Goal: Transaction & Acquisition: Purchase product/service

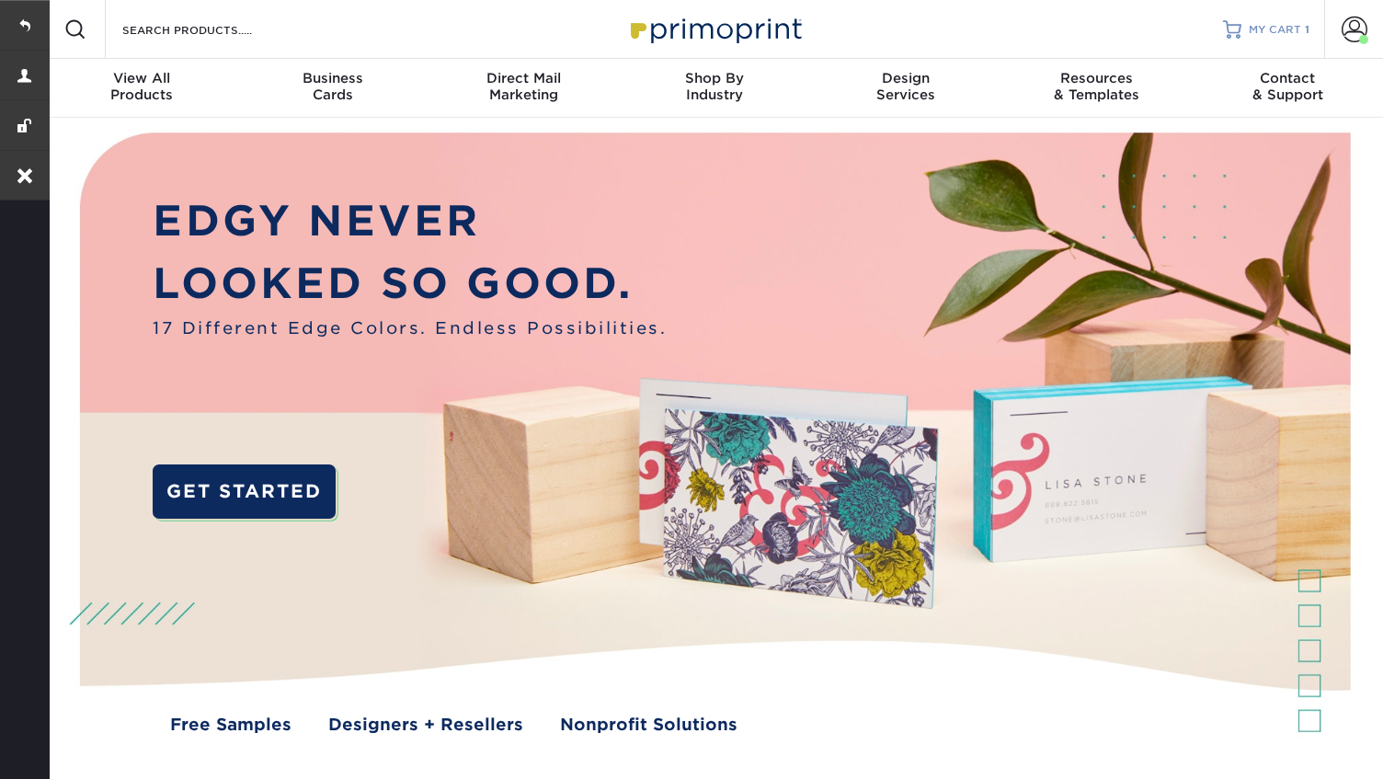
click at [1287, 35] on span "MY CART" at bounding box center [1275, 30] width 52 height 16
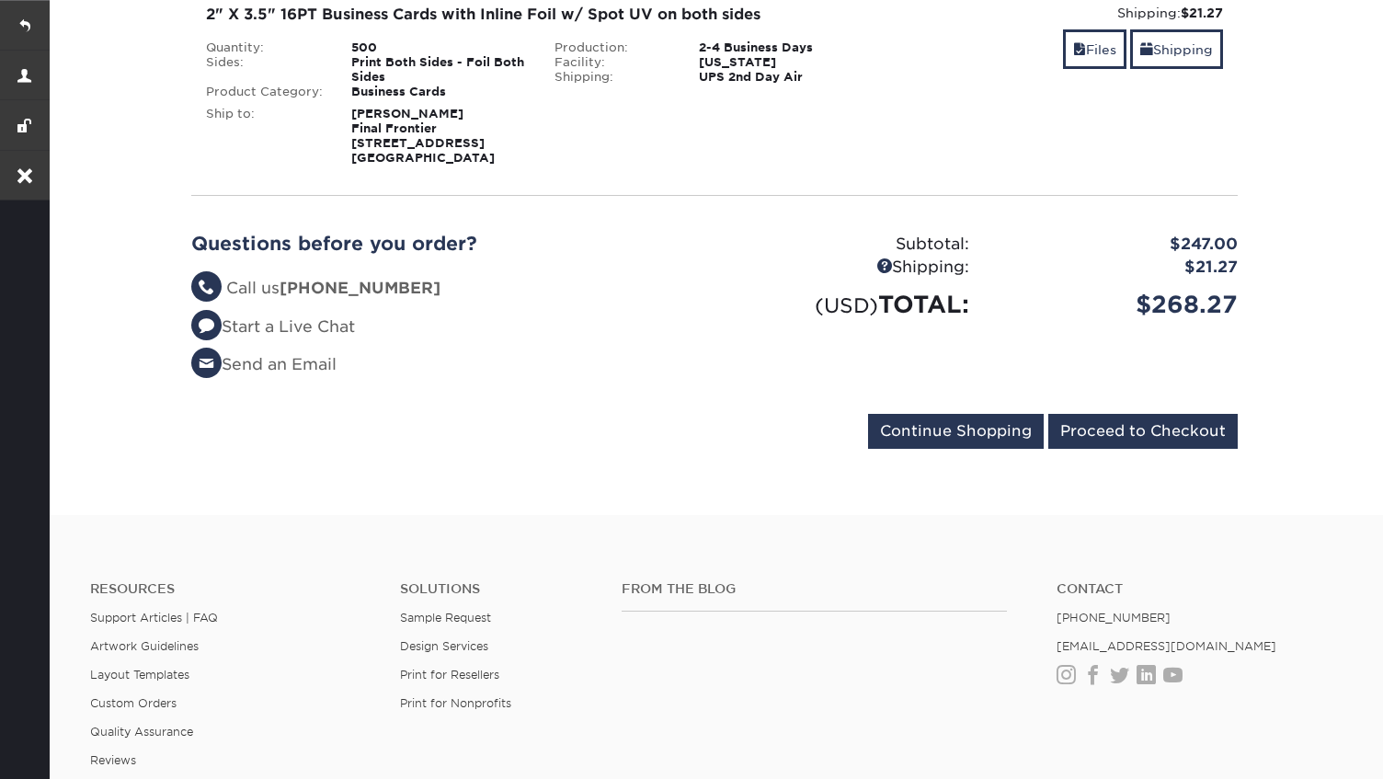
scroll to position [327, 0]
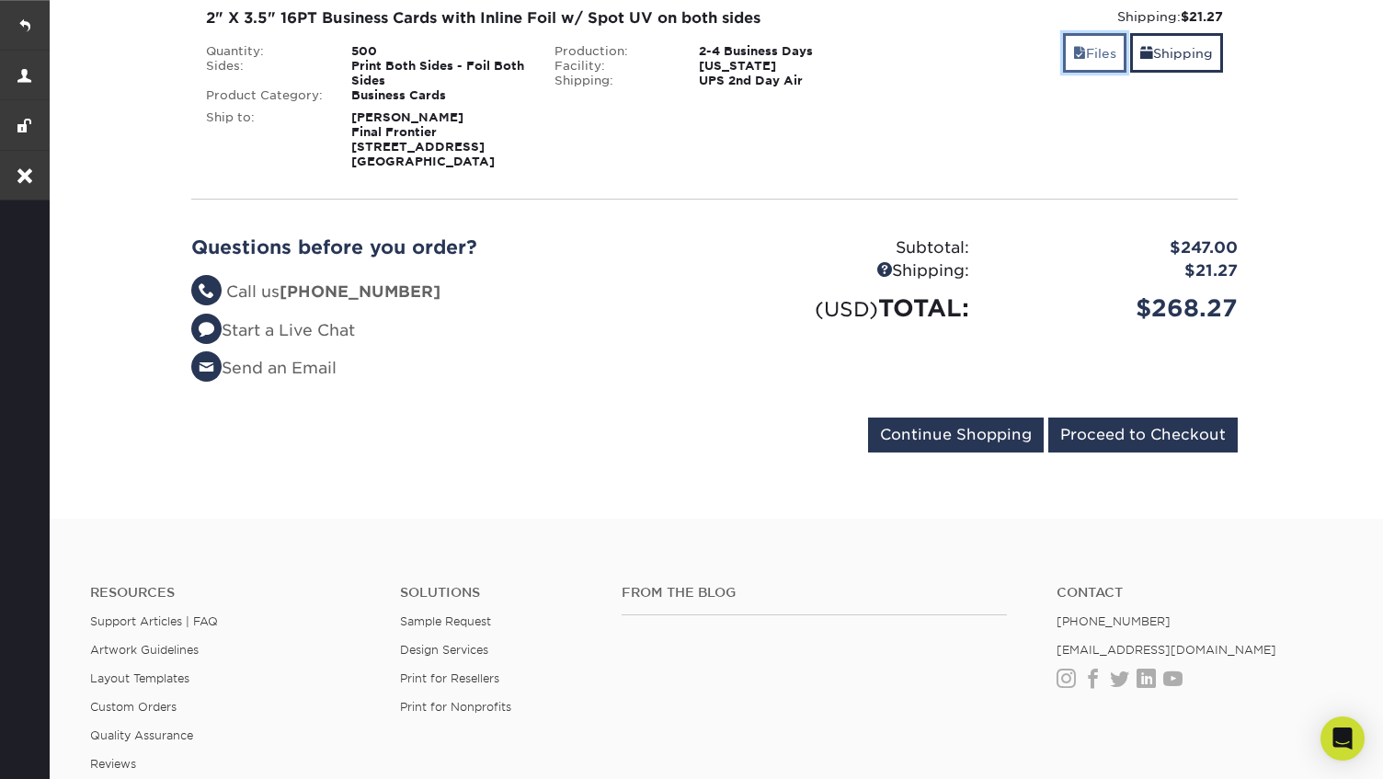
click at [1088, 50] on link "Files" at bounding box center [1094, 53] width 63 height 40
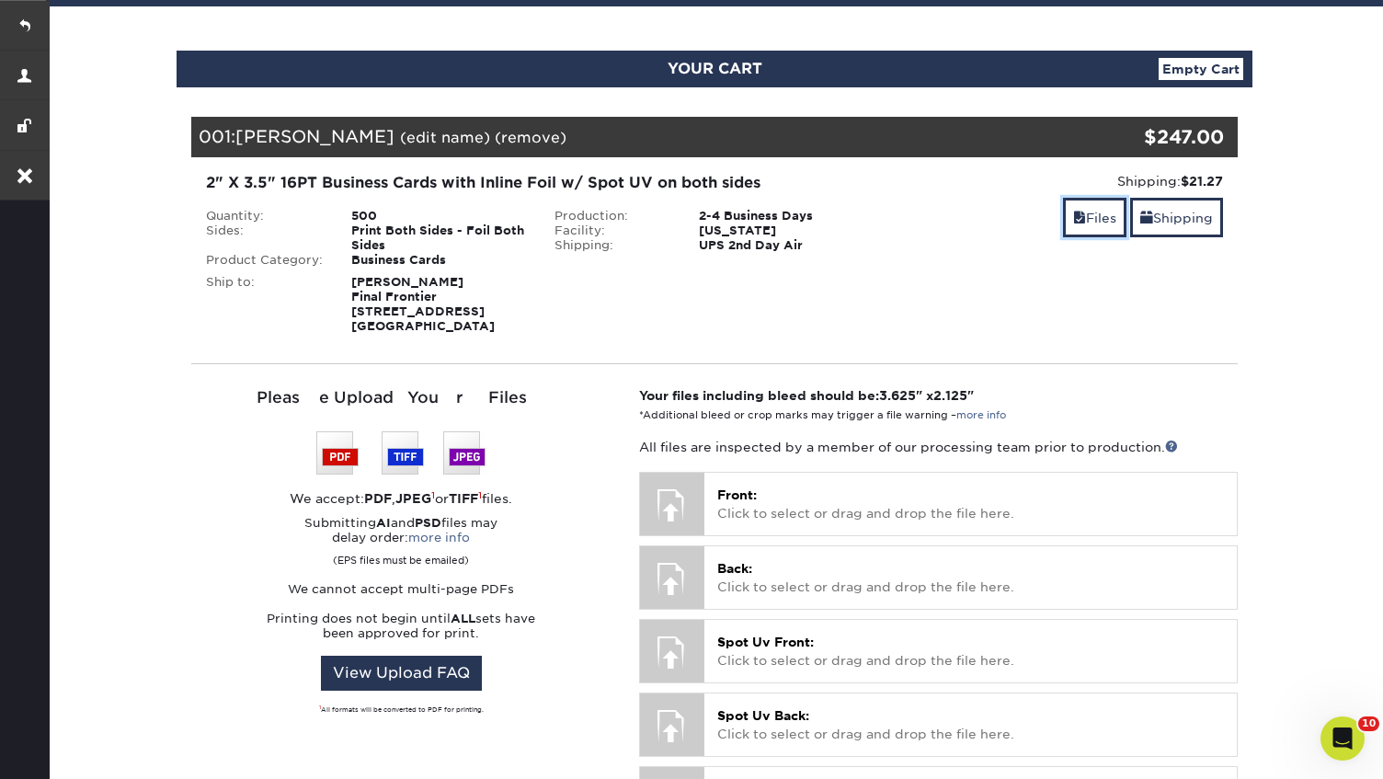
scroll to position [176, 0]
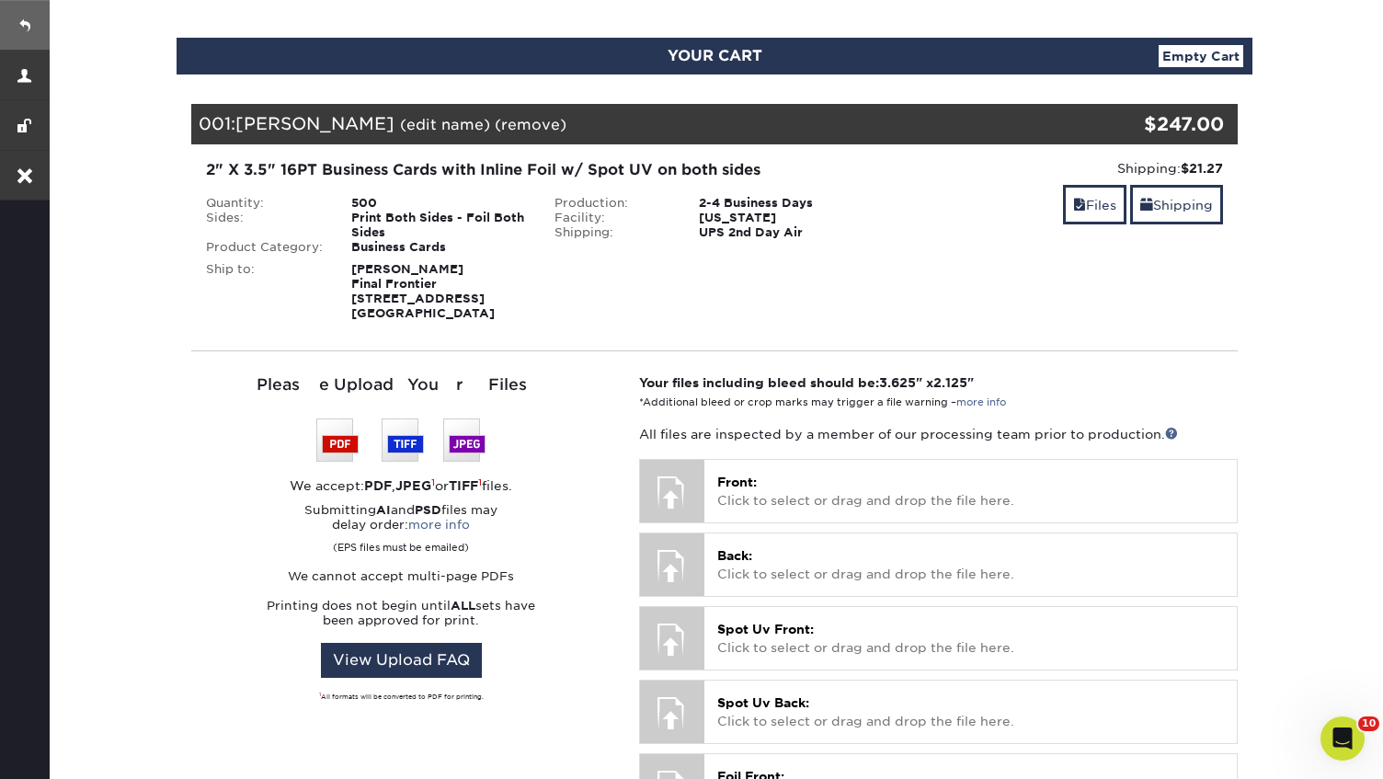
click at [23, 28] on link at bounding box center [25, 25] width 50 height 50
